Goal: Navigation & Orientation: Find specific page/section

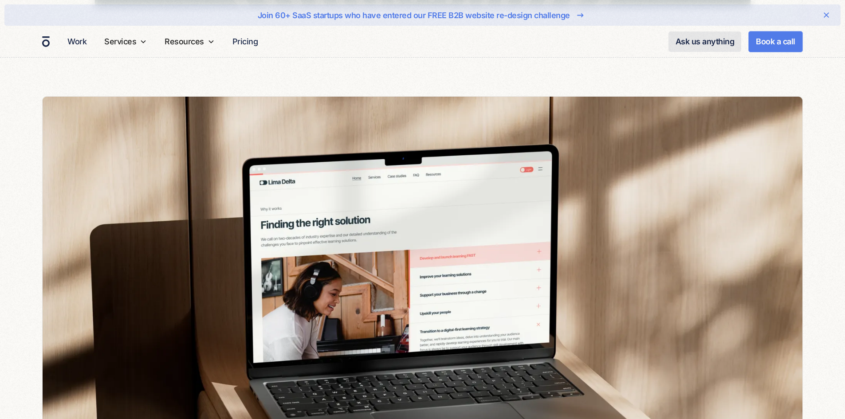
scroll to position [4256, 0]
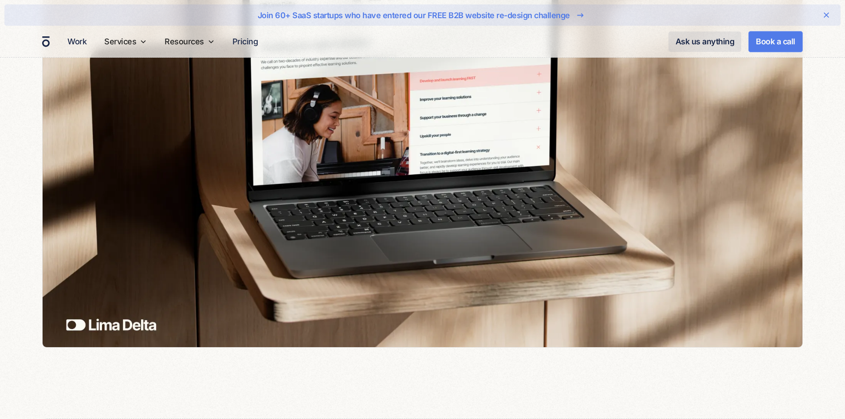
click at [130, 322] on img at bounding box center [422, 132] width 759 height 427
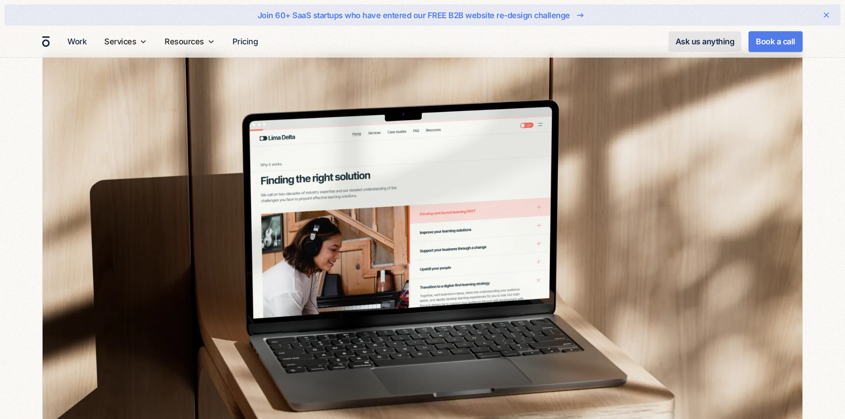
click at [230, 180] on img at bounding box center [422, 265] width 759 height 427
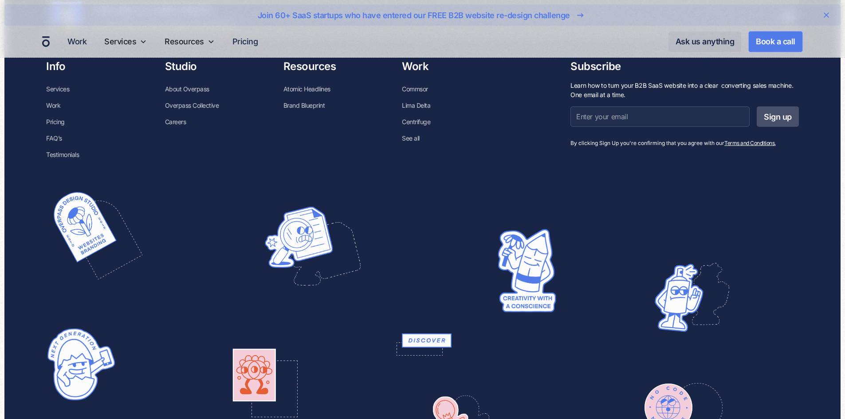
scroll to position [5238, 0]
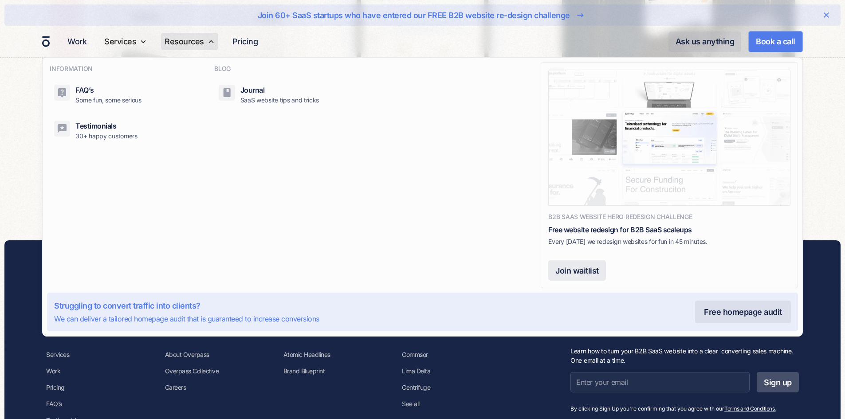
click at [202, 39] on div "Resources" at bounding box center [183, 41] width 39 height 12
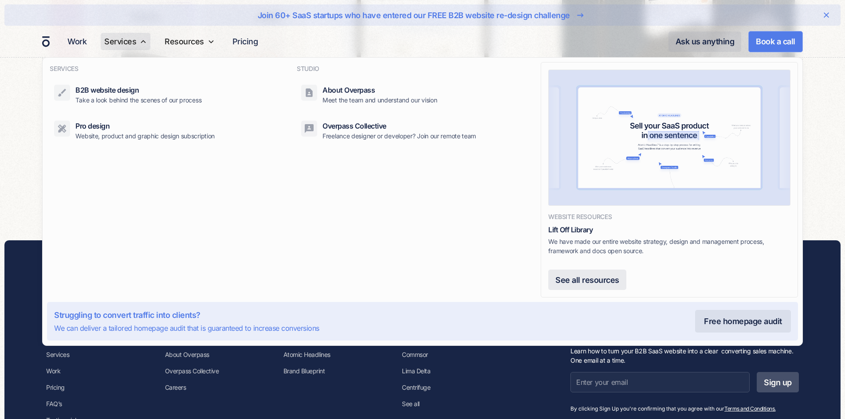
click at [144, 40] on icon at bounding box center [143, 41] width 7 height 7
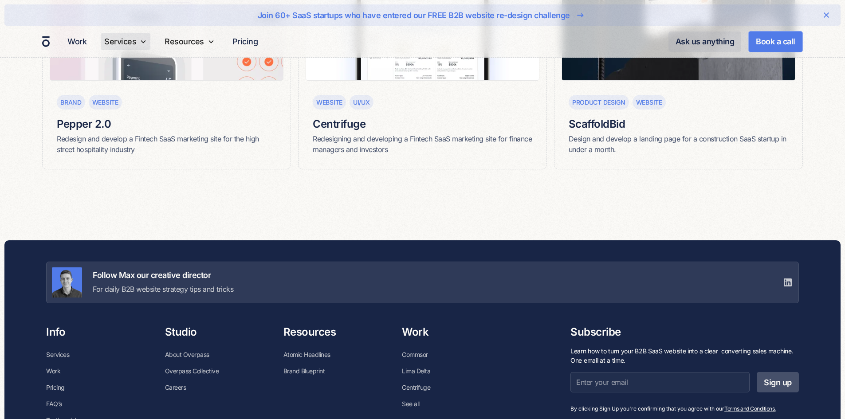
click at [144, 40] on icon at bounding box center [143, 41] width 7 height 7
click at [82, 37] on link "Work" at bounding box center [77, 41] width 26 height 17
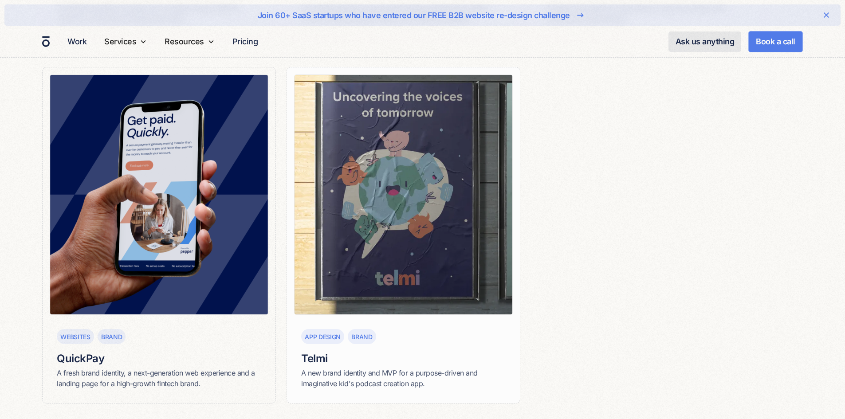
scroll to position [1020, 0]
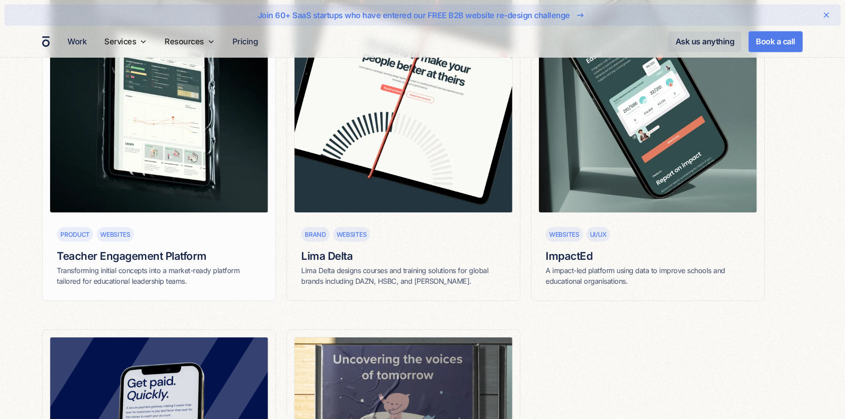
click at [121, 233] on div "Websites" at bounding box center [115, 234] width 30 height 9
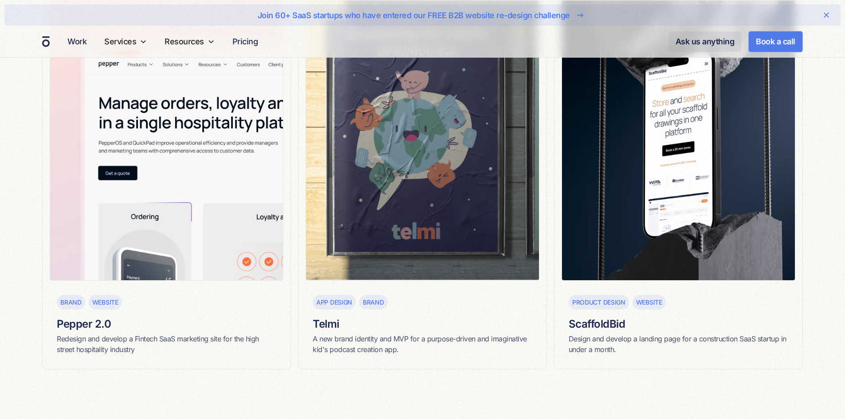
scroll to position [5099, 0]
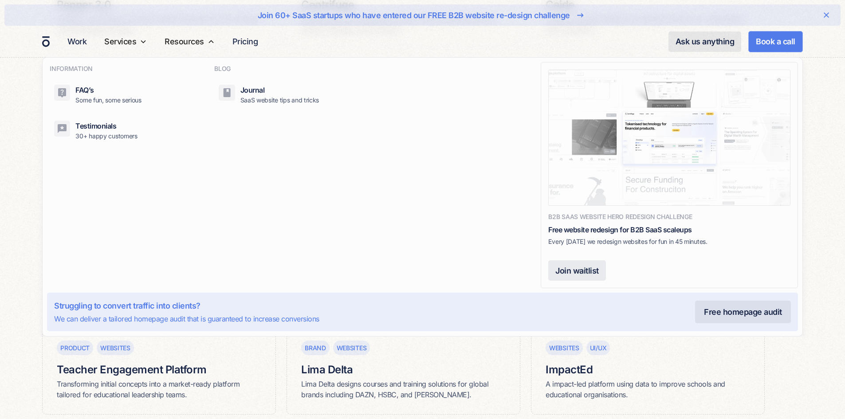
scroll to position [798, 0]
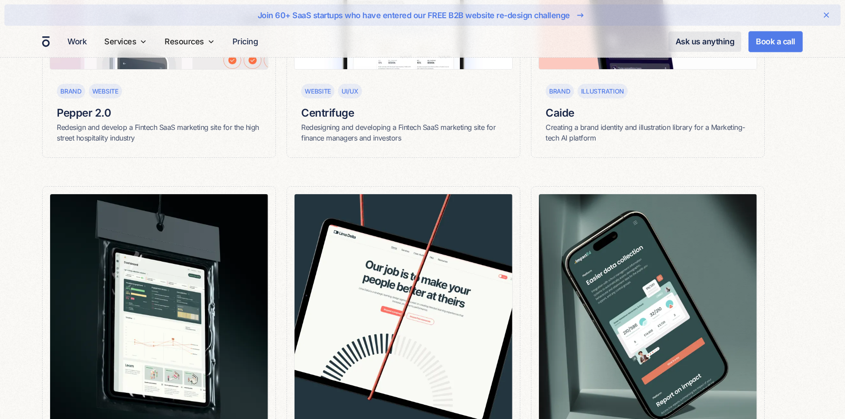
click at [830, 14] on icon at bounding box center [826, 15] width 11 height 11
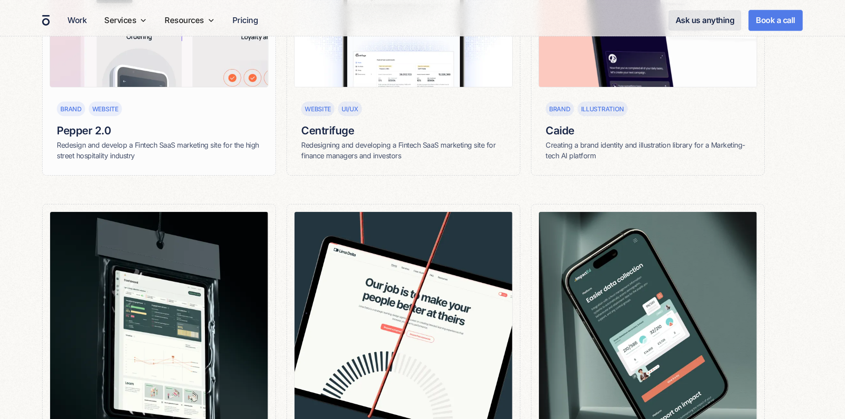
scroll to position [532, 0]
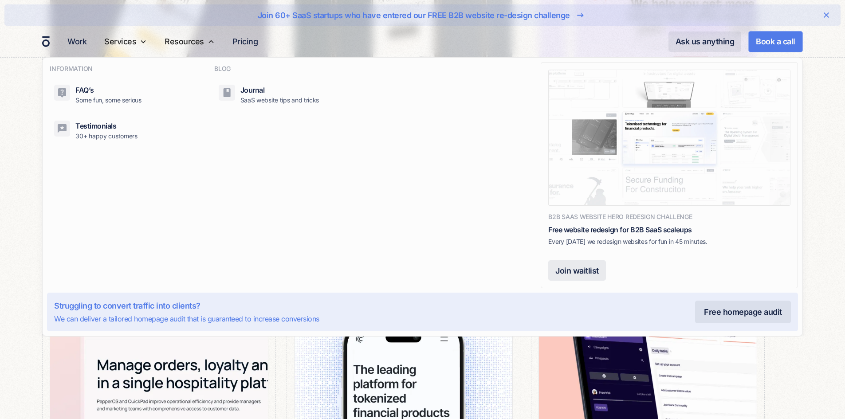
scroll to position [265, 0]
